Goal: Information Seeking & Learning: Learn about a topic

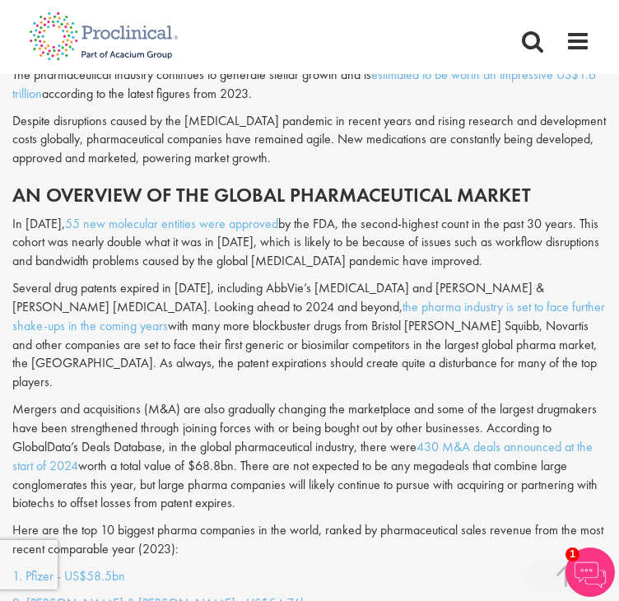
scroll to position [1006, 0]
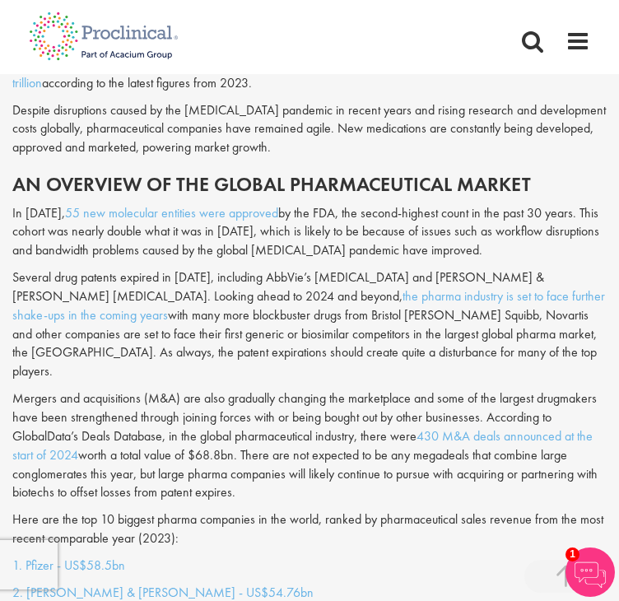
click at [392, 464] on p "Mergers and acquisitions (M&A) are also gradually changing the marketplace and …" at bounding box center [309, 446] width 595 height 113
click at [381, 459] on p "Mergers and acquisitions (M&A) are also gradually changing the marketplace and …" at bounding box center [309, 446] width 595 height 113
click at [387, 465] on p "Mergers and acquisitions (M&A) are also gradually changing the marketplace and …" at bounding box center [309, 446] width 595 height 113
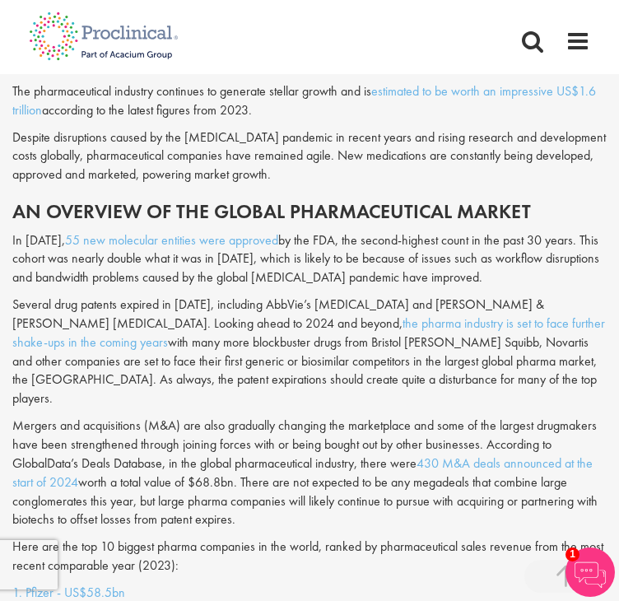
click at [325, 239] on p "In [DATE], 55 new molecular entities were approved by the FDA, the second-highe…" at bounding box center [309, 259] width 595 height 57
